Goal: Information Seeking & Learning: Learn about a topic

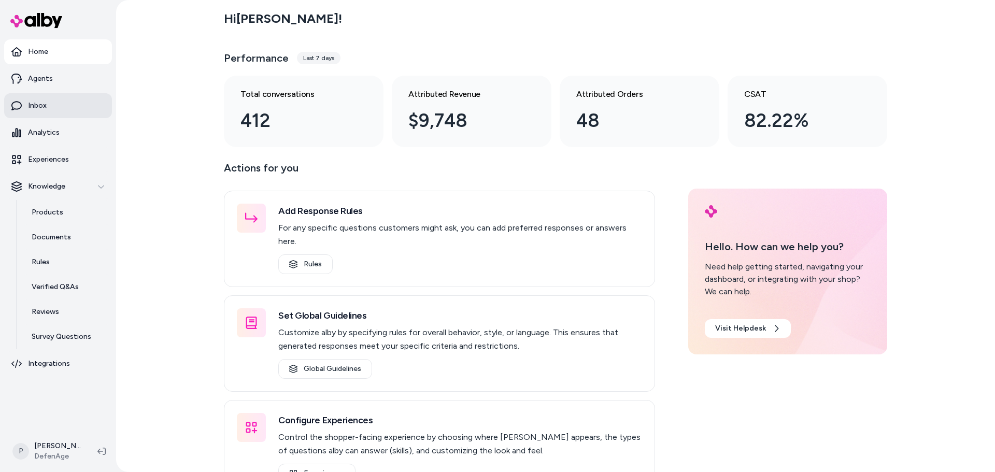
click at [51, 113] on link "Inbox" at bounding box center [58, 105] width 108 height 25
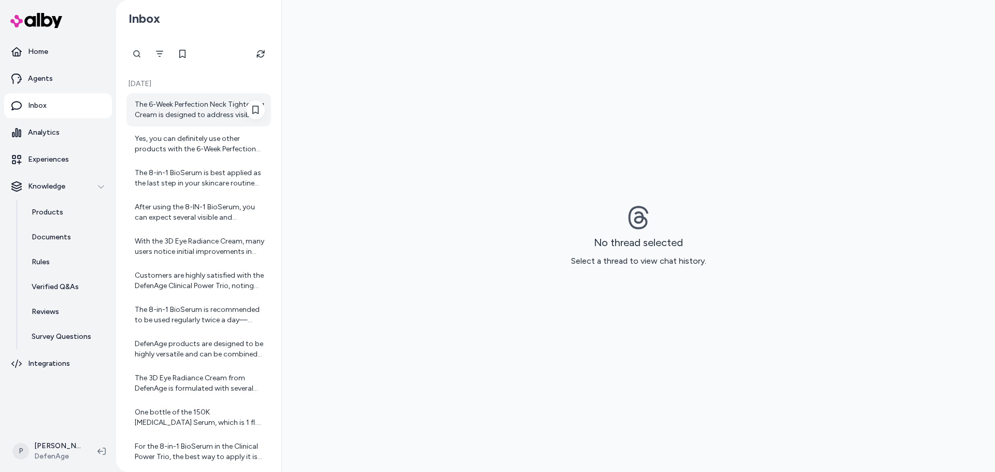
click at [169, 117] on div "The 6-Week Perfection Neck Tightening Cream is designed to address visible sign…" at bounding box center [200, 109] width 130 height 21
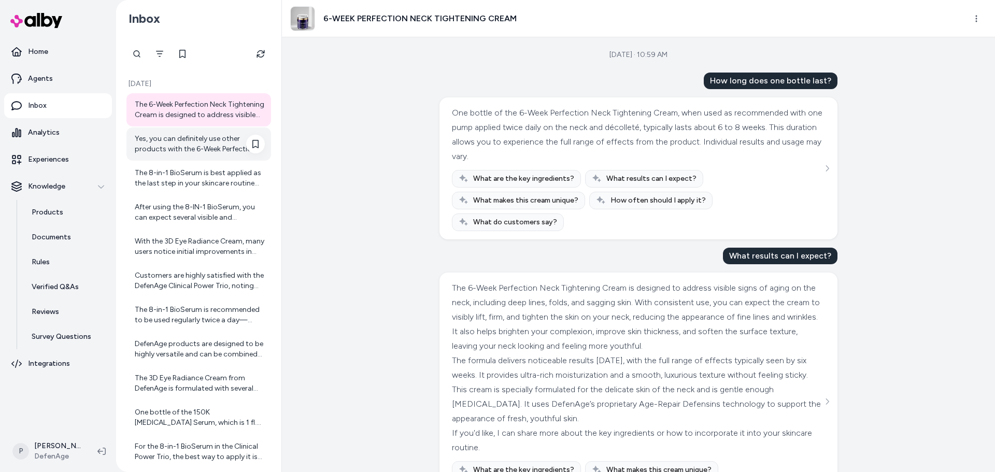
click at [177, 135] on div "Yes, you can definitely use other products with the 6-Week Perfection Neck Tigh…" at bounding box center [200, 144] width 130 height 21
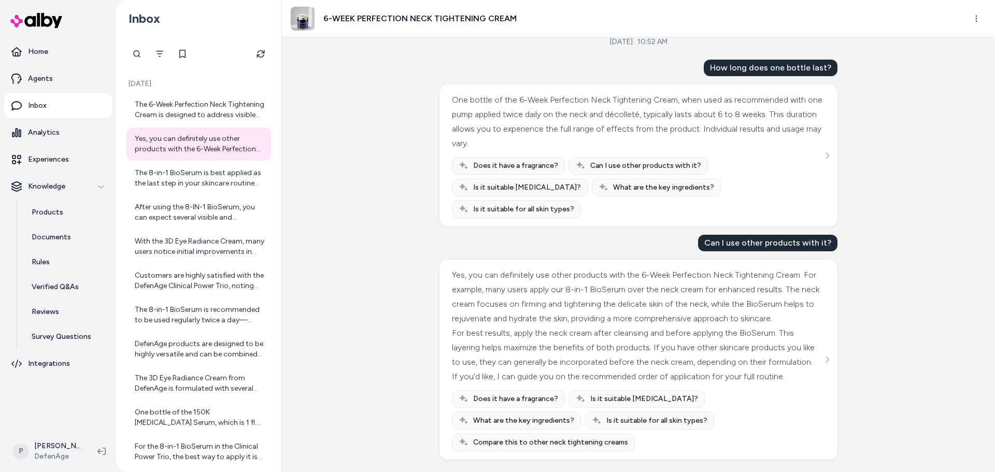
scroll to position [20, 0]
click at [180, 172] on div "The 8-in-1 BioSerum is best applied as the last step in your skincare routine (…" at bounding box center [200, 178] width 130 height 21
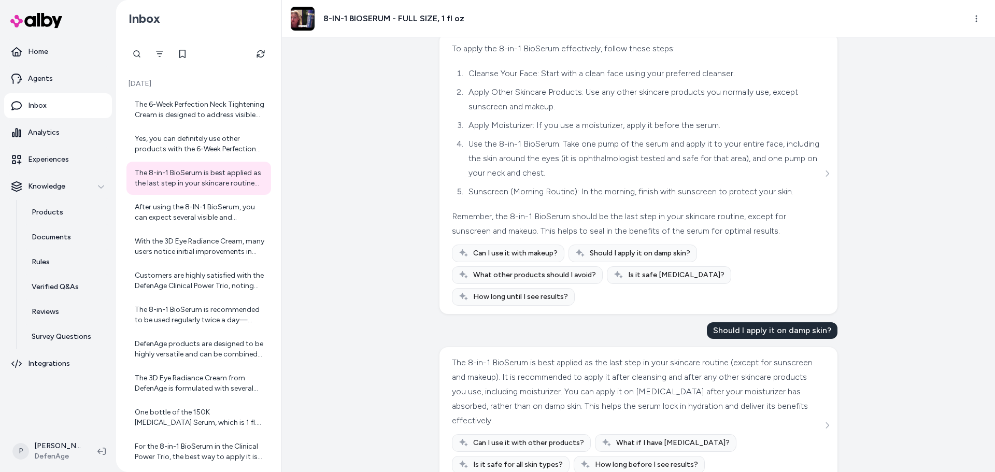
scroll to position [459, 0]
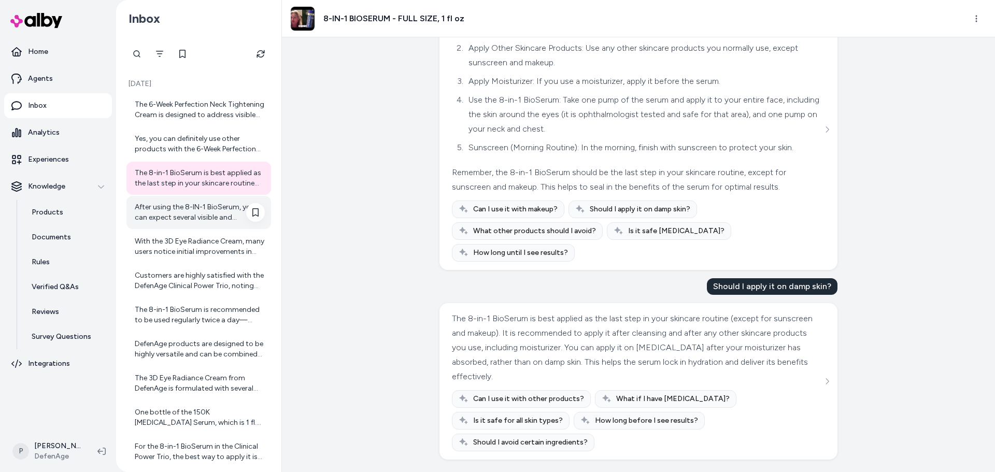
click at [193, 208] on div "After using the 8-IN-1 BioSerum, you can expect several visible and beneficial …" at bounding box center [200, 212] width 130 height 21
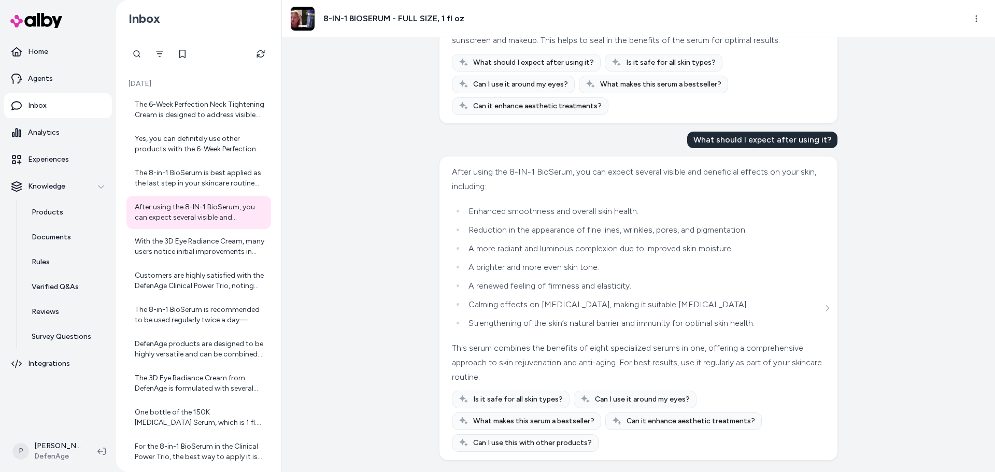
scroll to position [255, 0]
click at [220, 251] on div "With the 3D Eye Radiance Cream, many users notice initial improvements in [MEDI…" at bounding box center [200, 246] width 130 height 21
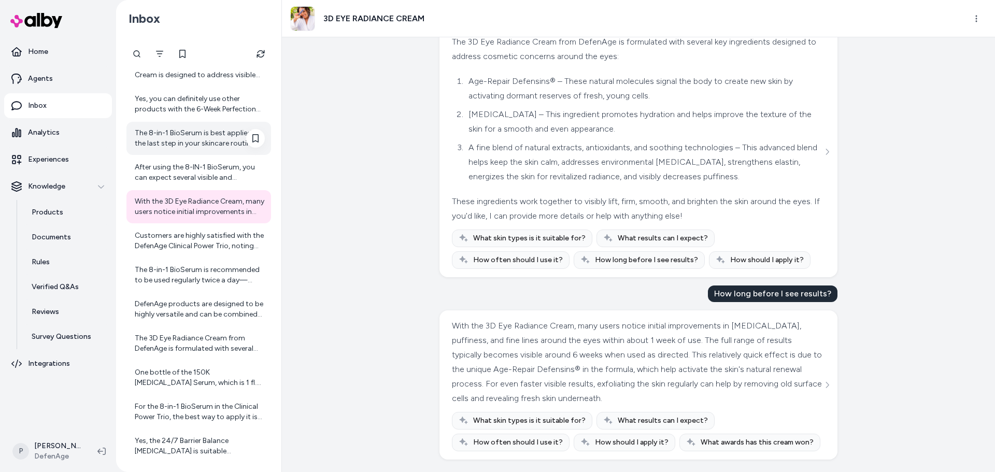
scroll to position [104, 0]
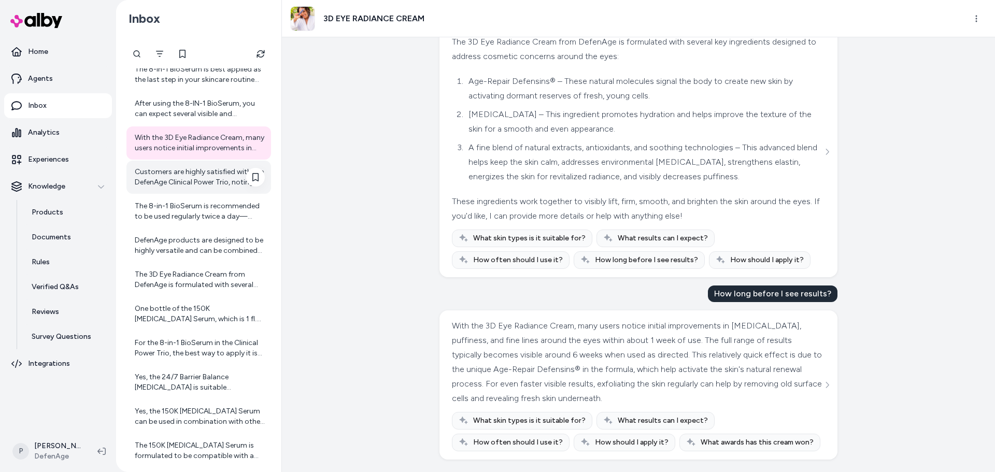
click at [179, 180] on div "Customers are highly satisfied with the DefenAge Clinical Power Trio, noting si…" at bounding box center [200, 177] width 130 height 21
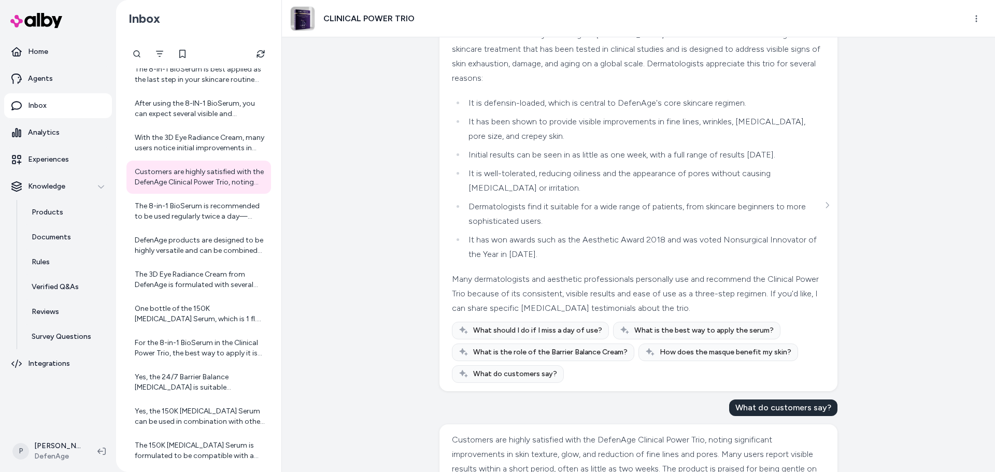
scroll to position [229, 0]
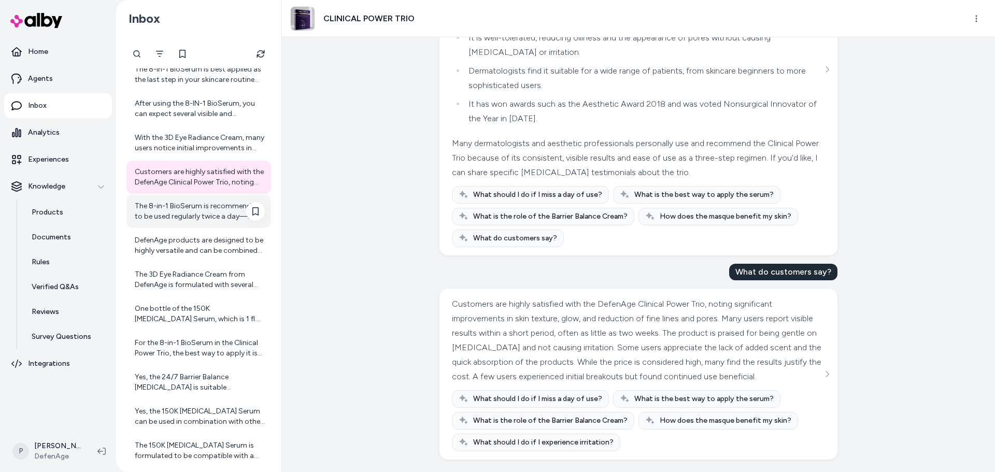
click at [205, 216] on div "The 8-in-1 BioSerum is recommended to be used regularly twice a day—morning and…" at bounding box center [200, 211] width 130 height 21
